Goal: Information Seeking & Learning: Find specific fact

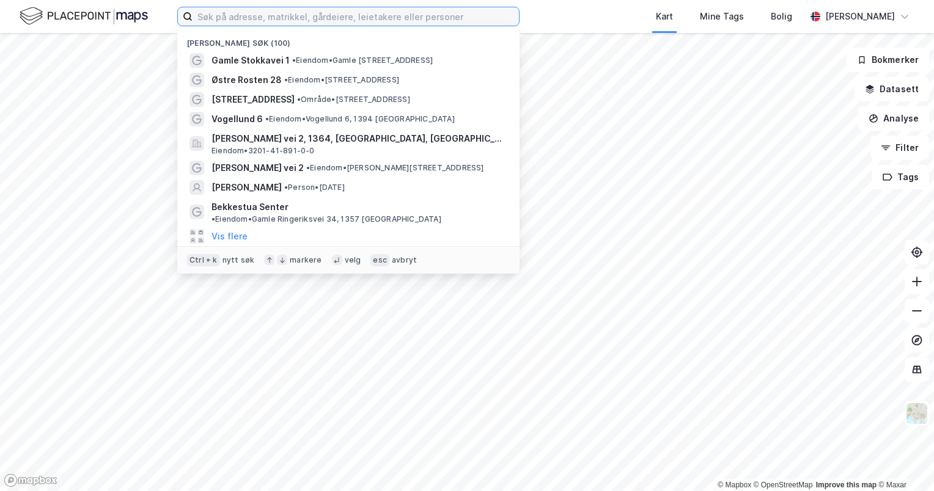
click at [387, 20] on input at bounding box center [356, 16] width 326 height 18
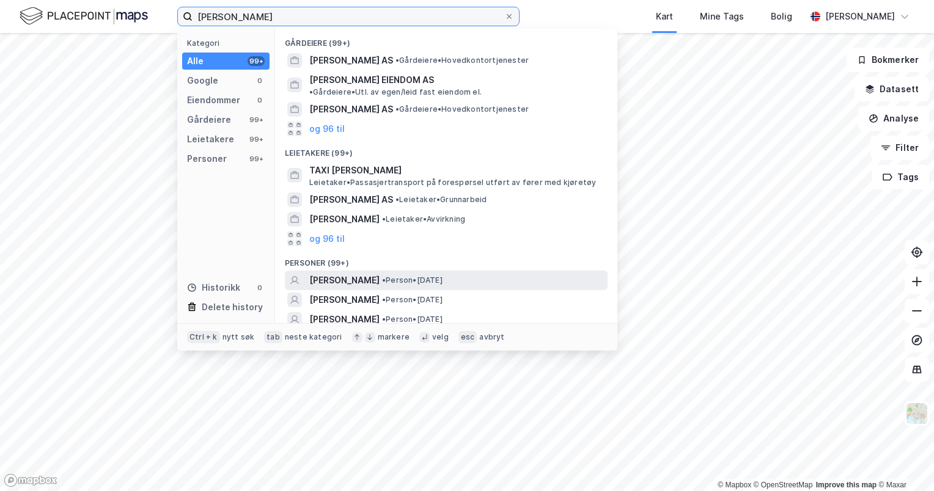
type input "[PERSON_NAME]"
click at [358, 273] on span "[PERSON_NAME]" at bounding box center [344, 280] width 70 height 15
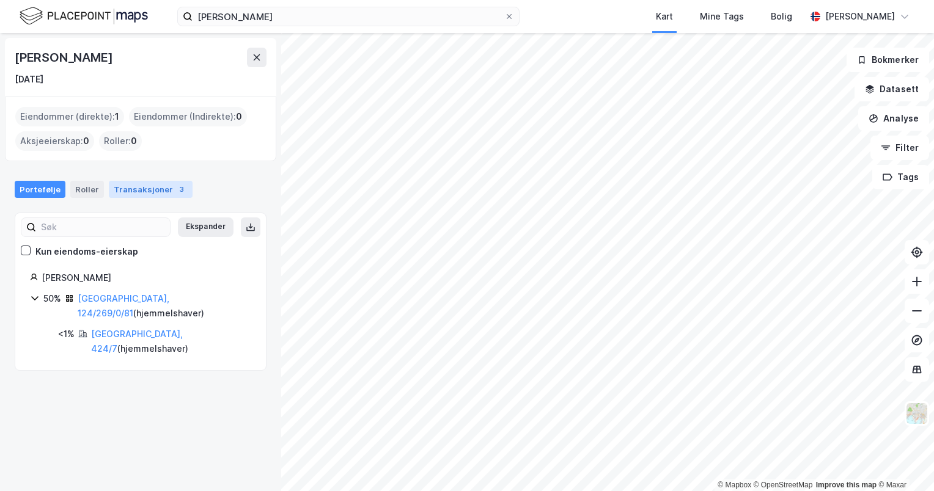
click at [142, 188] on div "Transaksjoner 3" at bounding box center [151, 189] width 84 height 17
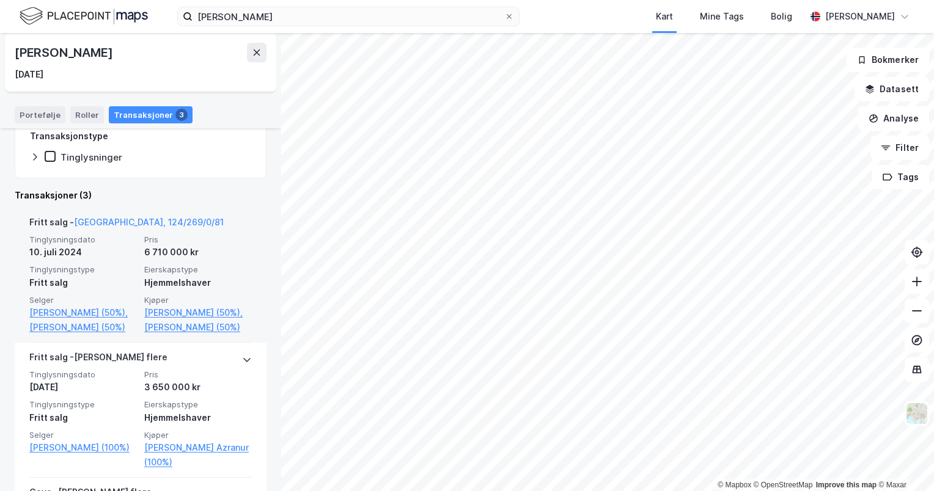
scroll to position [180, 0]
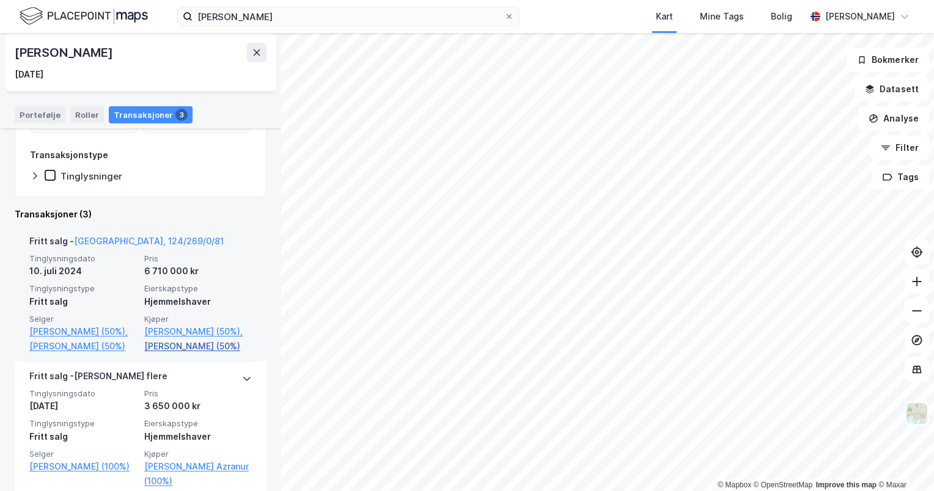
click at [185, 340] on link "[PERSON_NAME] (50%)" at bounding box center [198, 346] width 108 height 15
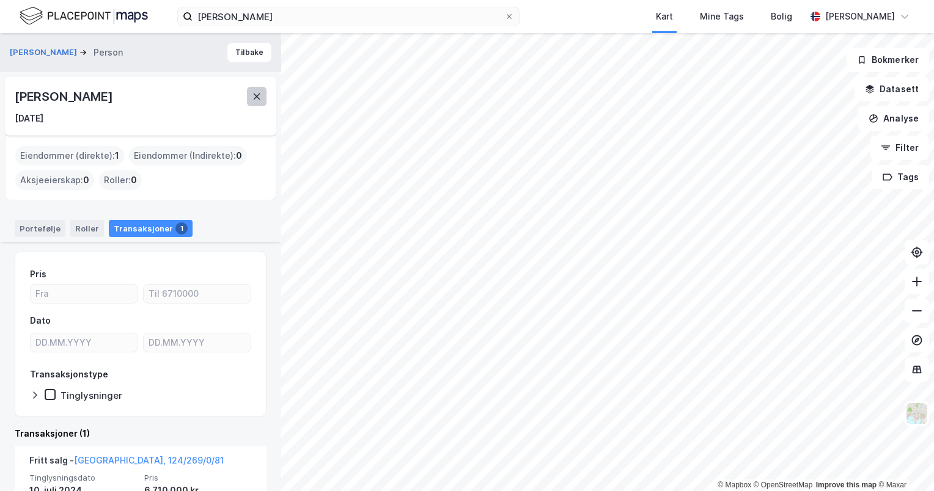
click at [256, 101] on button at bounding box center [257, 97] width 20 height 20
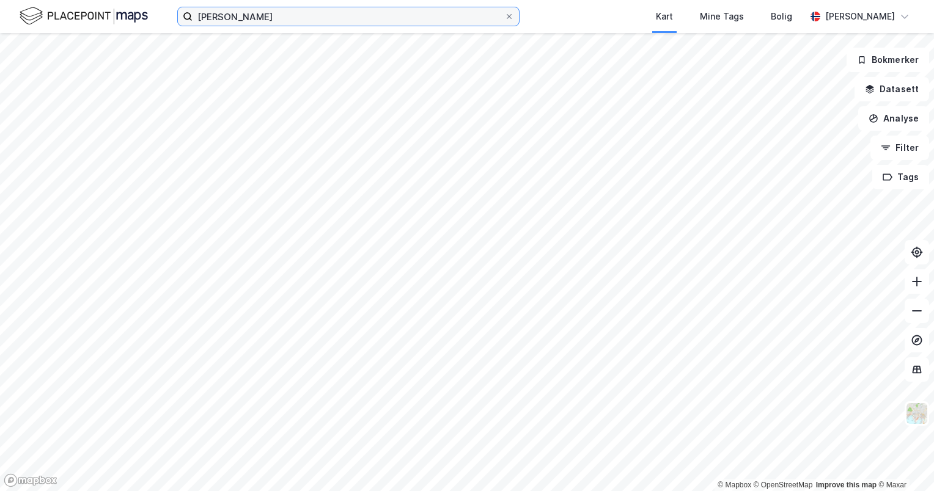
click at [348, 15] on input "[PERSON_NAME]" at bounding box center [349, 16] width 312 height 18
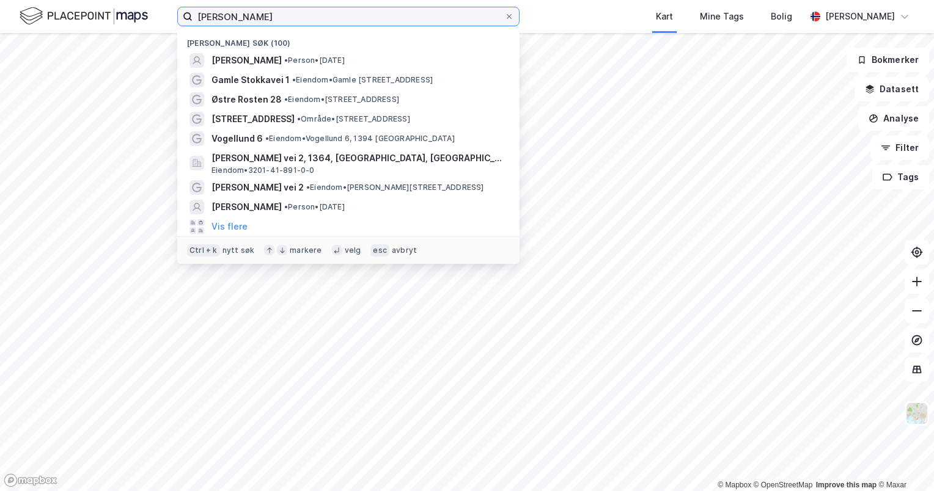
click at [348, 15] on input "[PERSON_NAME]" at bounding box center [349, 16] width 312 height 18
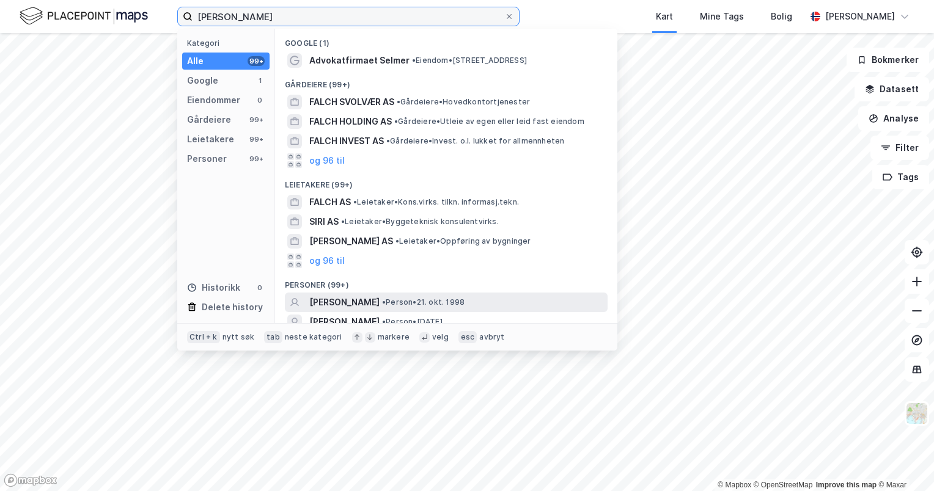
type input "[PERSON_NAME]"
click at [348, 298] on span "[PERSON_NAME]" at bounding box center [344, 302] width 70 height 15
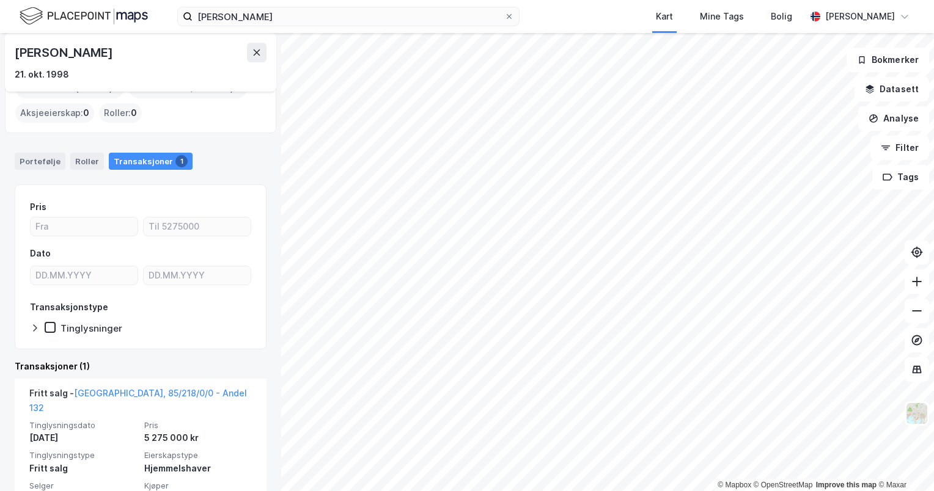
scroll to position [64, 0]
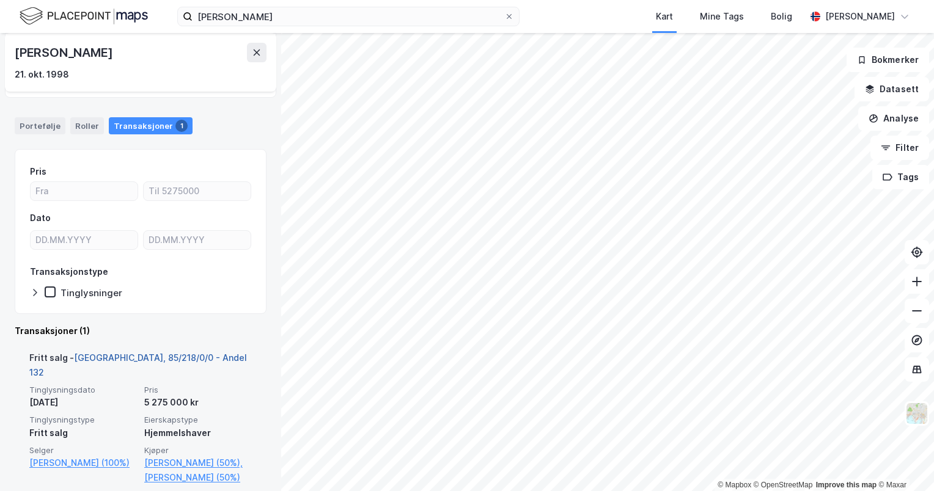
drag, startPoint x: 153, startPoint y: 366, endPoint x: 154, endPoint y: 357, distance: 8.6
click at [153, 366] on div "Fritt salg - [GEOGRAPHIC_DATA], 85/218/0/0 - Andel 132" at bounding box center [140, 368] width 223 height 34
click at [154, 356] on link "[GEOGRAPHIC_DATA], 85/218/0/0 - Andel 132" at bounding box center [138, 365] width 218 height 25
